Goal: Transaction & Acquisition: Book appointment/travel/reservation

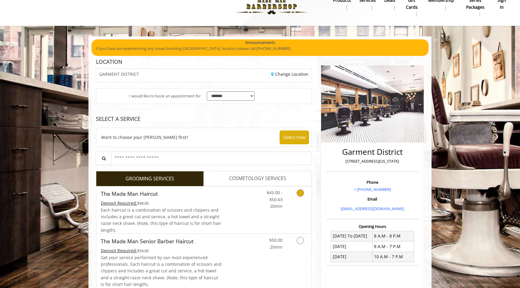
click at [235, 198] on link "Discounted Price" at bounding box center [240, 210] width 36 height 47
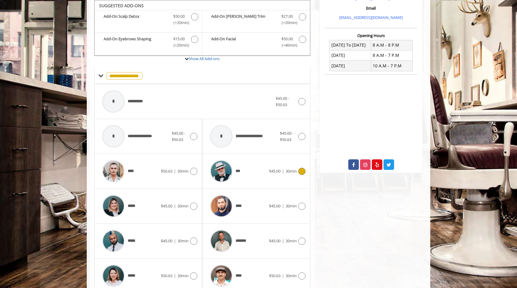
click at [258, 169] on div "***" at bounding box center [238, 171] width 62 height 29
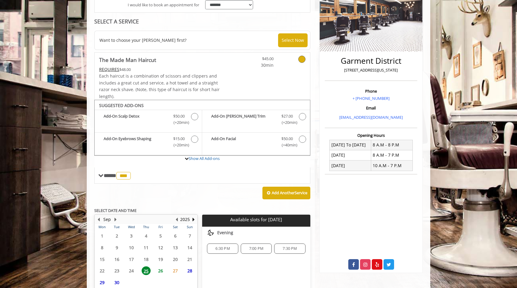
scroll to position [153, 0]
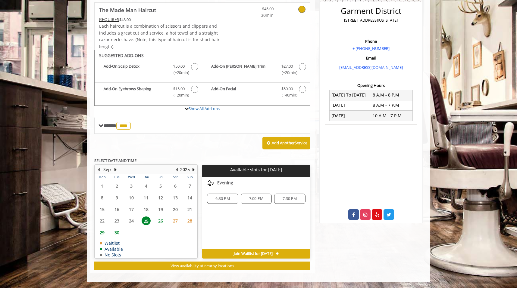
click at [252, 198] on span "7:00 PM" at bounding box center [256, 199] width 14 height 5
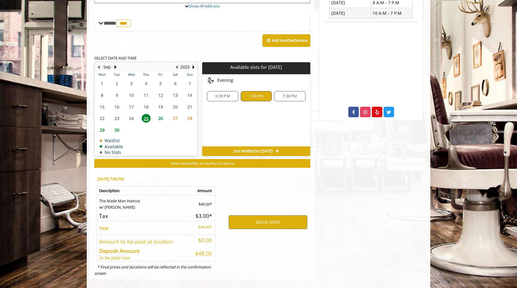
scroll to position [261, 0]
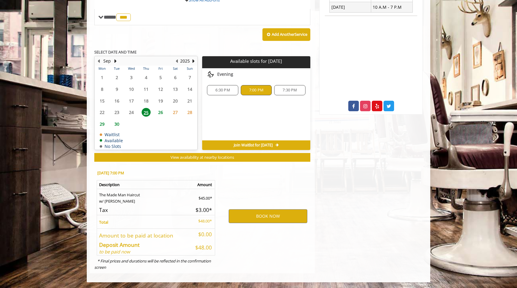
click at [221, 88] on span "6:30 PM" at bounding box center [222, 90] width 14 height 5
click at [265, 213] on button "BOOK NOW" at bounding box center [267, 217] width 79 height 14
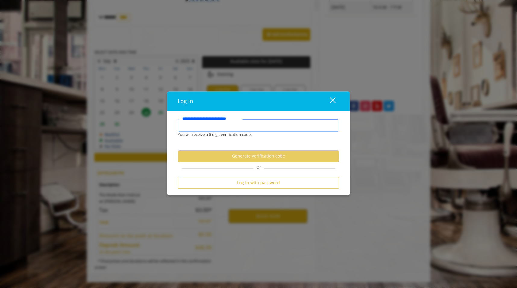
click at [251, 127] on input "**********" at bounding box center [258, 126] width 161 height 12
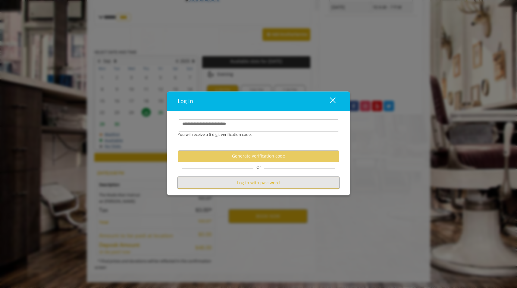
click at [260, 185] on button "Log in with password" at bounding box center [258, 183] width 161 height 12
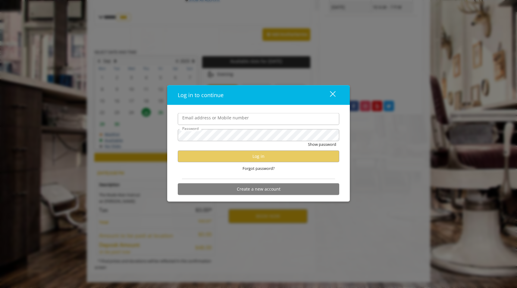
scroll to position [0, 0]
click at [222, 121] on input "Email address or Mobile number" at bounding box center [258, 119] width 161 height 12
click at [239, 116] on label "Email address or Mobile number" at bounding box center [215, 118] width 73 height 7
click at [239, 116] on input "Email address or Mobile number" at bounding box center [258, 119] width 161 height 12
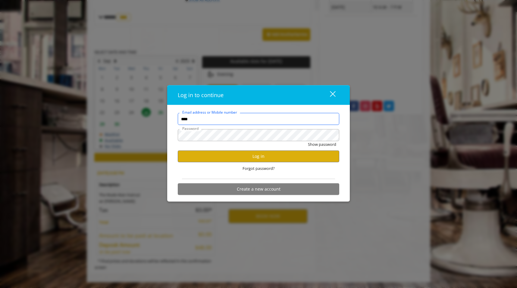
type input "**********"
click at [271, 158] on button "Log in" at bounding box center [258, 157] width 161 height 12
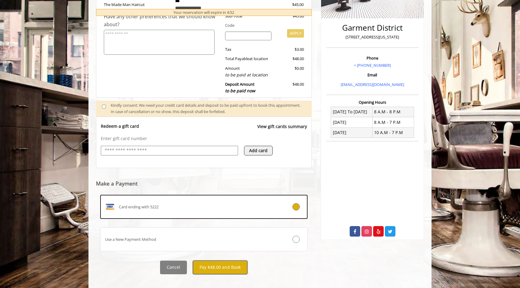
click at [222, 270] on button "Pay $48.00 and Book" at bounding box center [220, 268] width 54 height 14
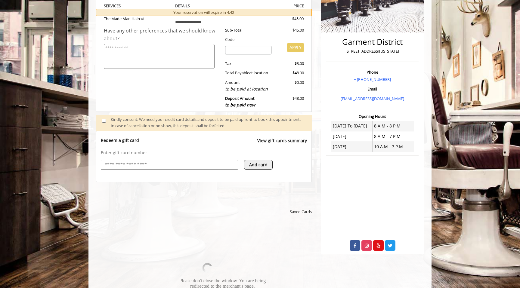
scroll to position [188, 0]
